Goal: Information Seeking & Learning: Learn about a topic

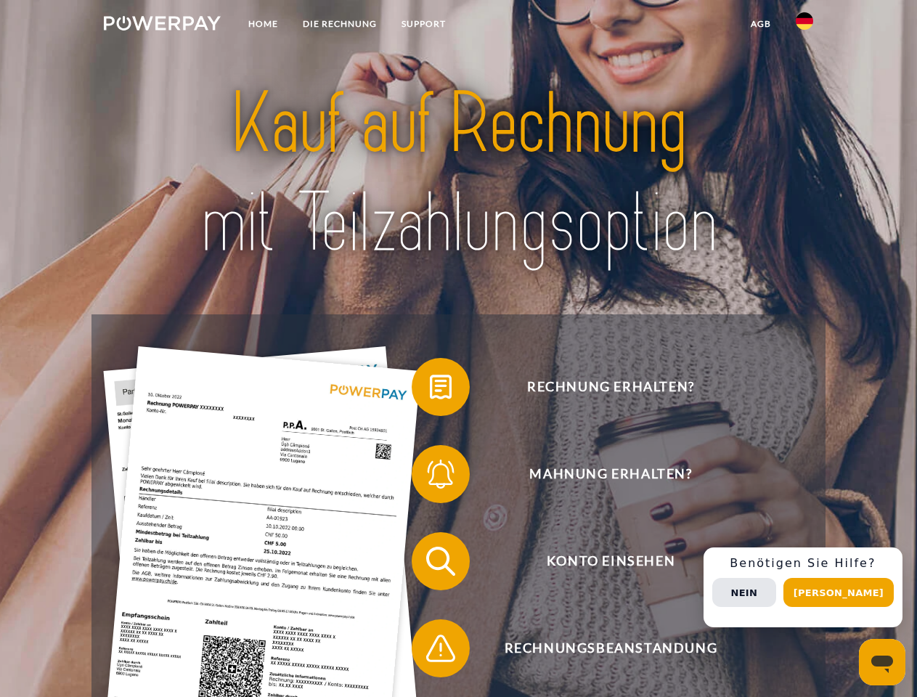
click at [162, 25] on img at bounding box center [162, 23] width 117 height 15
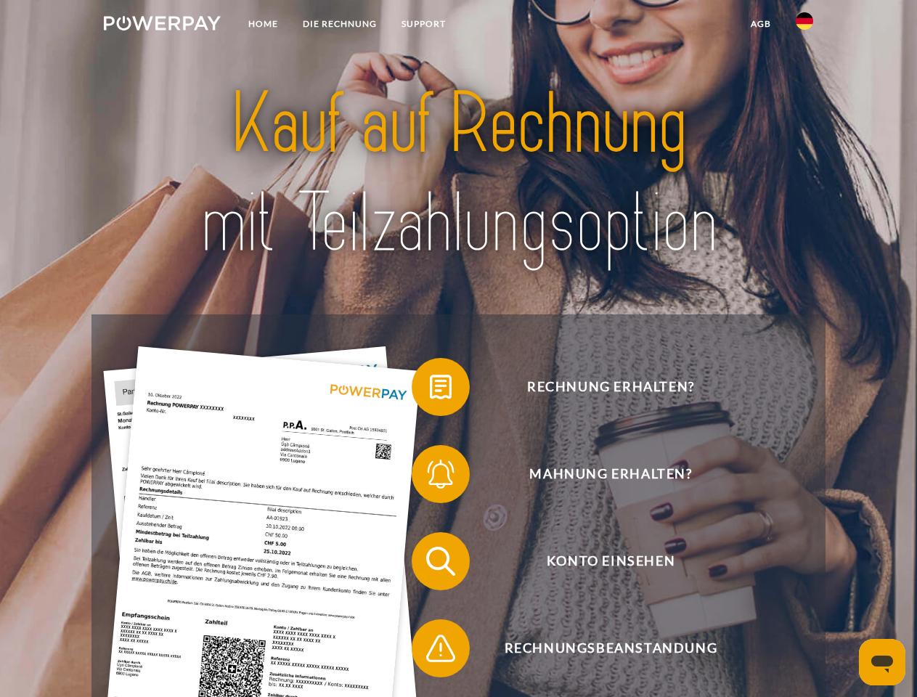
click at [805, 25] on img at bounding box center [804, 20] width 17 height 17
click at [760, 24] on link "agb" at bounding box center [760, 24] width 45 height 26
click at [430, 390] on span at bounding box center [419, 387] width 73 height 73
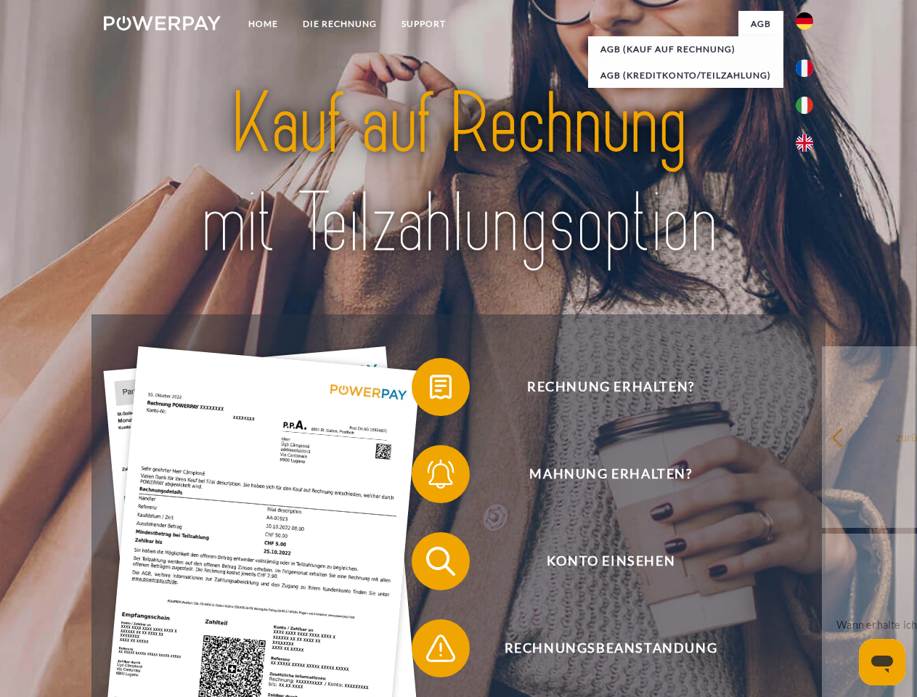
click at [430, 477] on span at bounding box center [419, 474] width 73 height 73
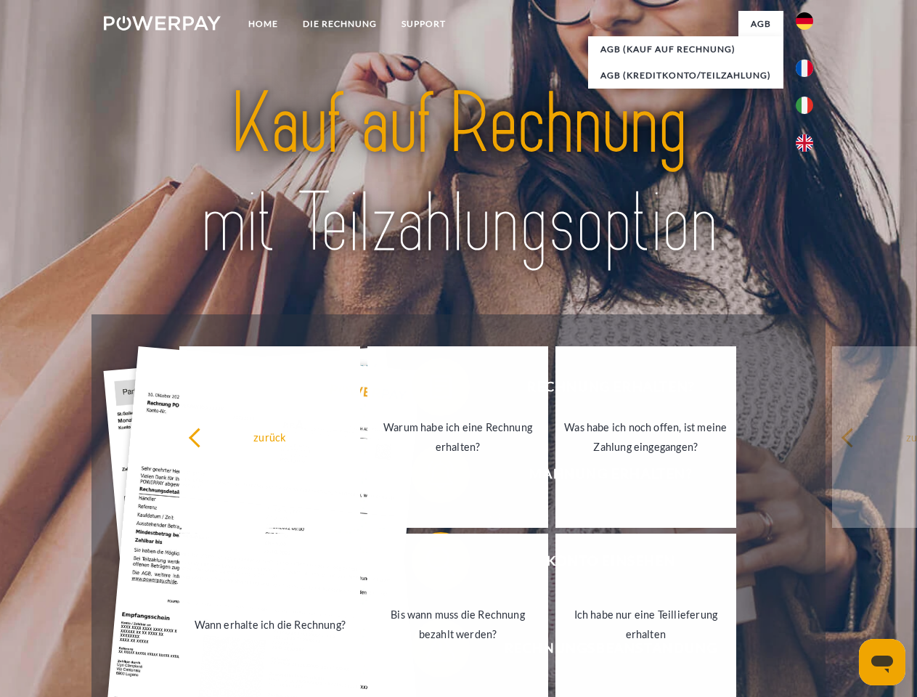
click at [430, 564] on link "Bis wann muss die Rechnung bezahlt werden?" at bounding box center [457, 625] width 181 height 182
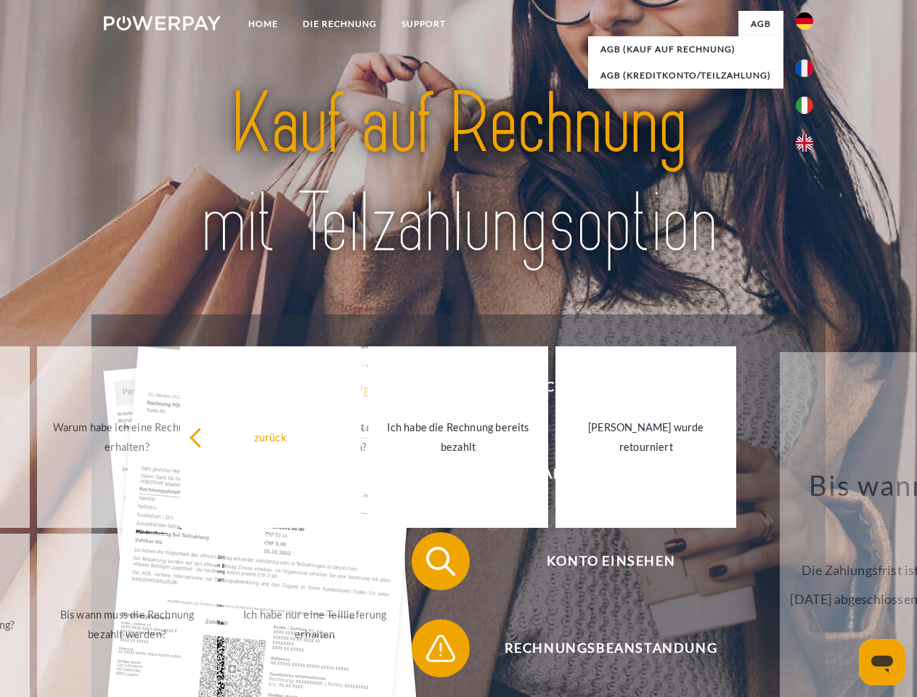
click at [430, 651] on span at bounding box center [419, 648] width 73 height 73
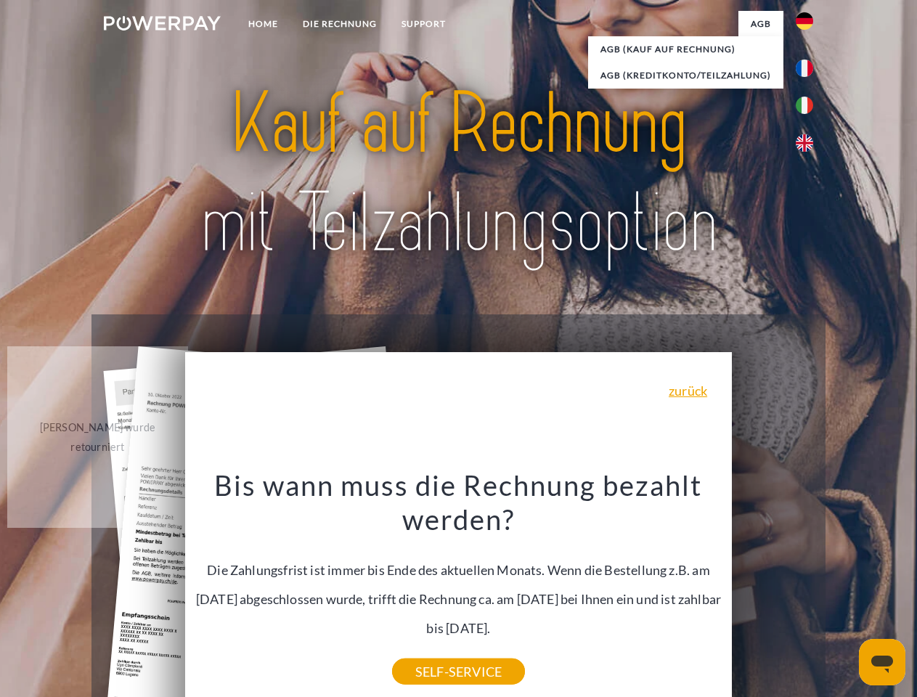
click at [808, 587] on div "Rechnung erhalten? Mahnung erhalten? Konto einsehen" at bounding box center [457, 604] width 733 height 581
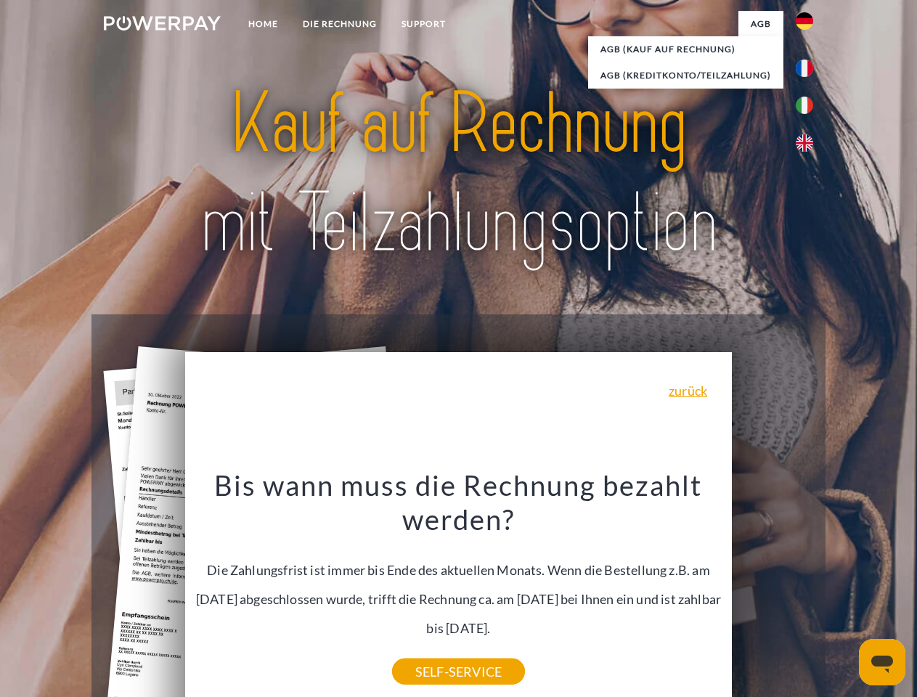
click at [773, 590] on span "Konto einsehen" at bounding box center [611, 561] width 356 height 58
click at [844, 593] on header "Home DIE RECHNUNG SUPPORT" at bounding box center [458, 501] width 917 height 1003
